Goal: Find specific page/section: Find specific page/section

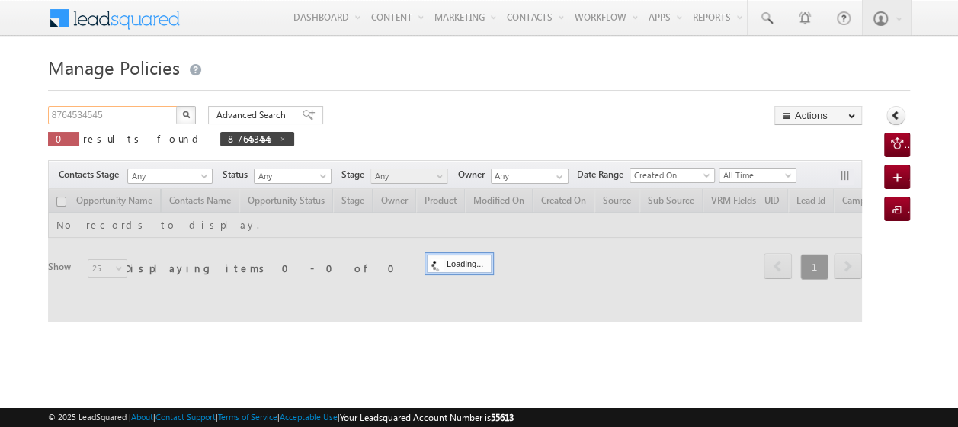
drag, startPoint x: 0, startPoint y: 0, endPoint x: 114, endPoint y: 115, distance: 161.7
click at [114, 115] on input "8764534545" at bounding box center [113, 115] width 130 height 18
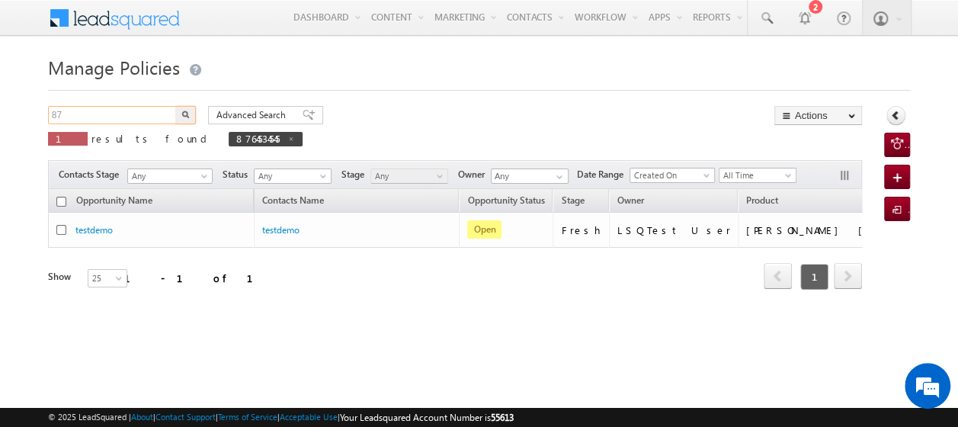
type input "8"
paste input "9876546789"
type input "9876546789"
click at [176, 106] on button "button" at bounding box center [186, 115] width 20 height 18
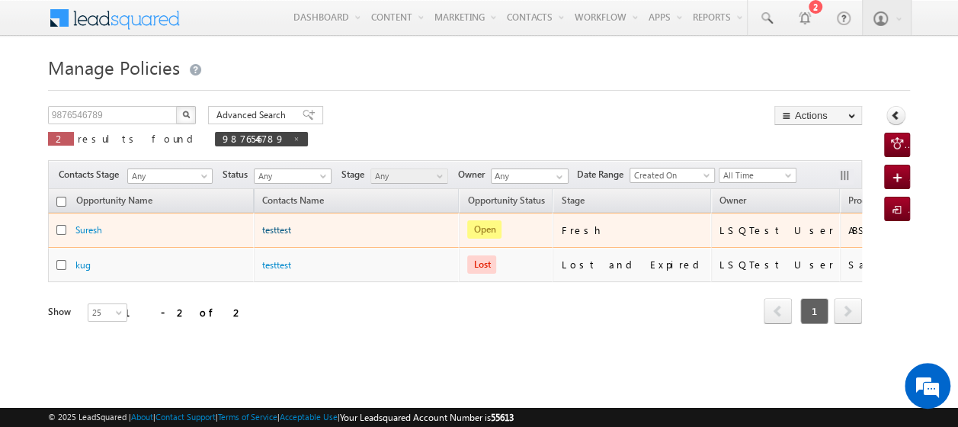
click at [281, 229] on link "testtest" at bounding box center [276, 229] width 29 height 11
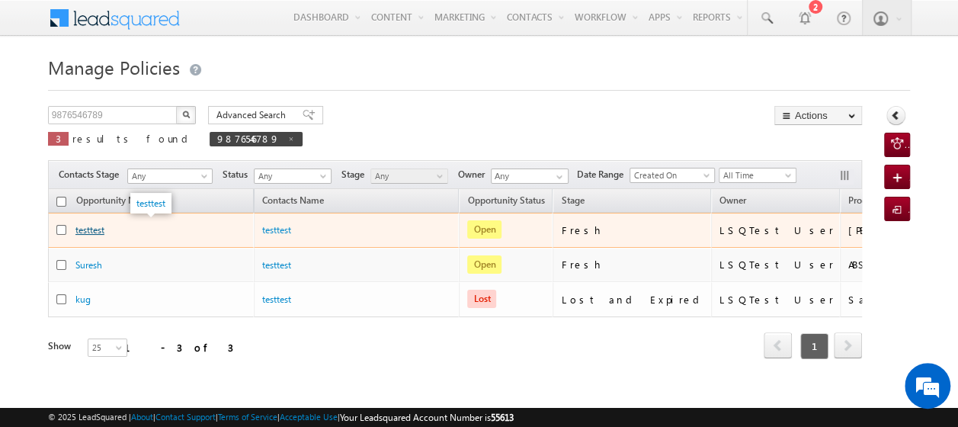
click at [90, 229] on link "testtest" at bounding box center [89, 229] width 29 height 11
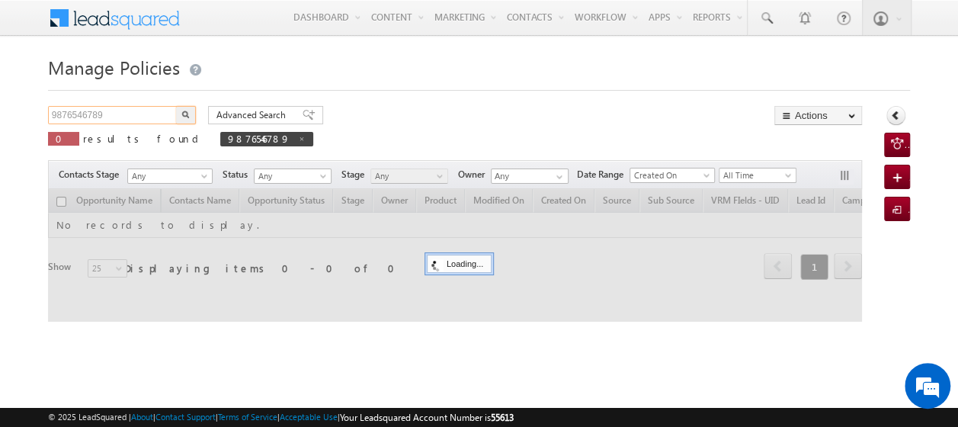
click at [131, 112] on input "9876546789" at bounding box center [113, 115] width 130 height 18
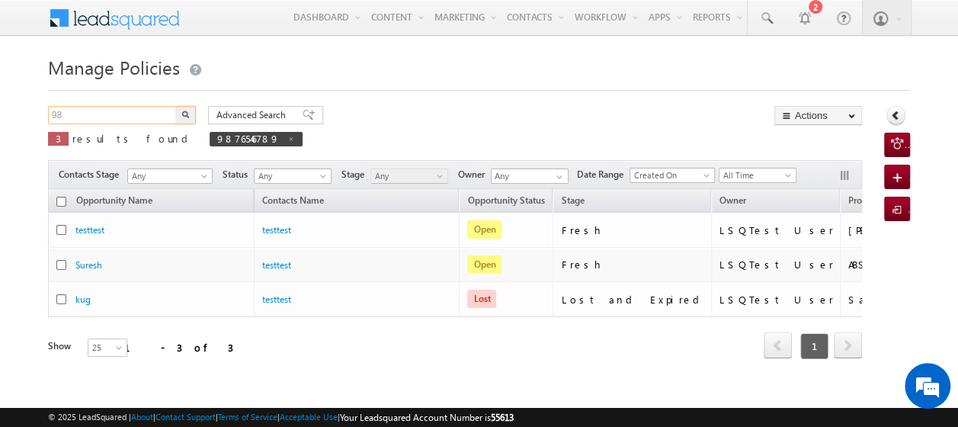
type input "9"
paste input "8754568798"
type input "8754568798"
click at [186, 113] on img "button" at bounding box center [186, 115] width 8 height 8
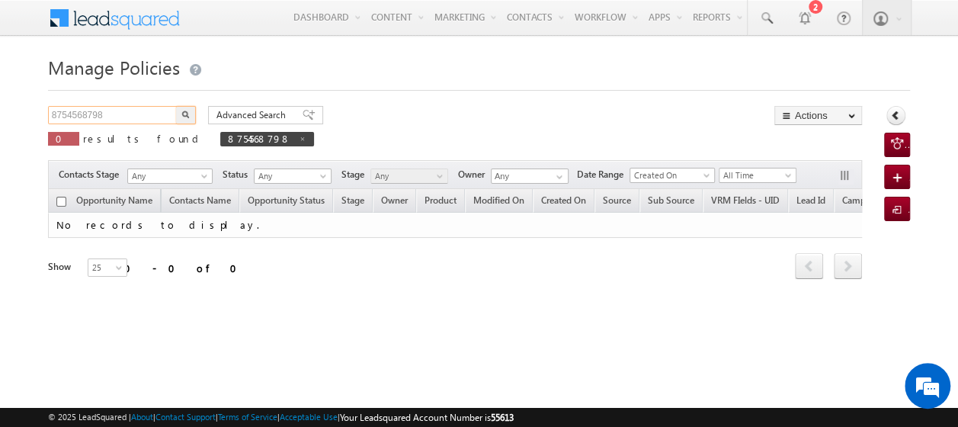
click at [133, 114] on input "8754568798" at bounding box center [113, 115] width 130 height 18
click at [183, 115] on img "button" at bounding box center [186, 115] width 8 height 8
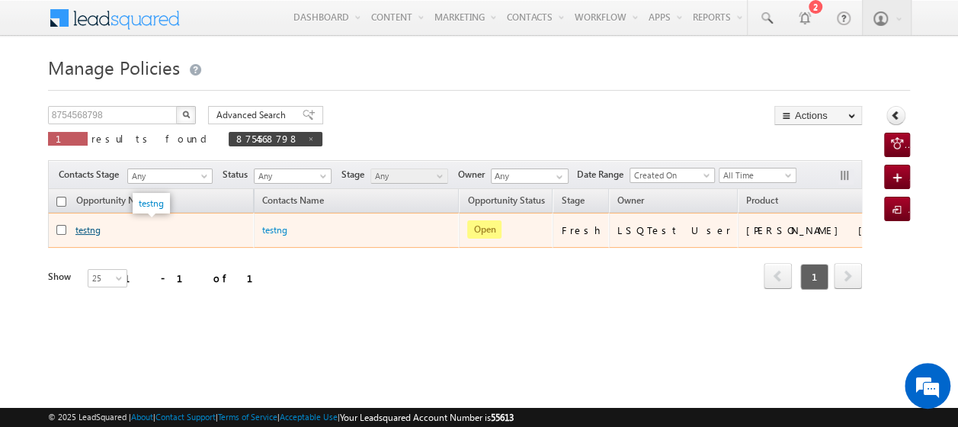
click at [84, 230] on link "testng" at bounding box center [87, 229] width 25 height 11
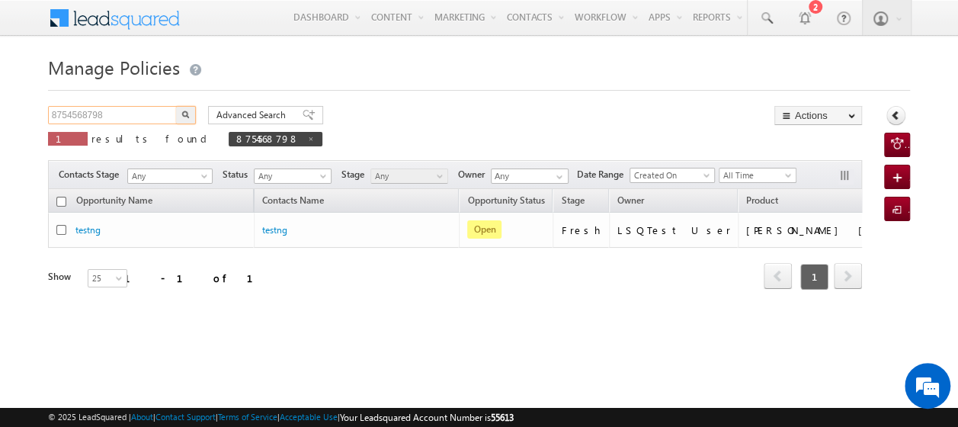
click at [110, 108] on input "8754568798" at bounding box center [113, 115] width 130 height 18
type input "8"
type input "9515905105"
click at [176, 106] on button "button" at bounding box center [186, 115] width 20 height 18
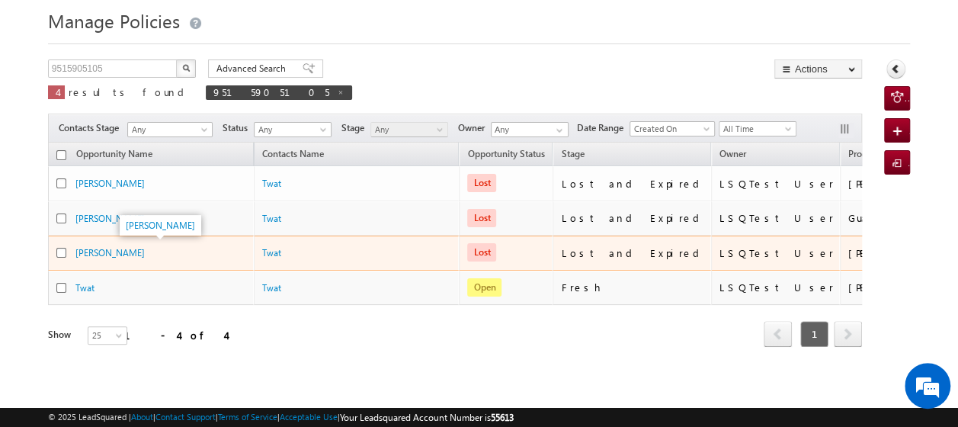
scroll to position [8, 0]
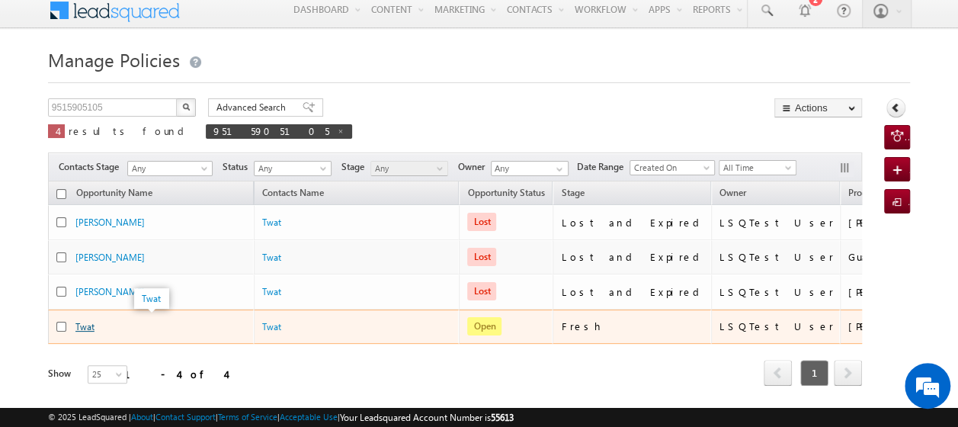
click at [91, 324] on link "Twat" at bounding box center [84, 326] width 19 height 11
